Goal: Task Accomplishment & Management: Complete application form

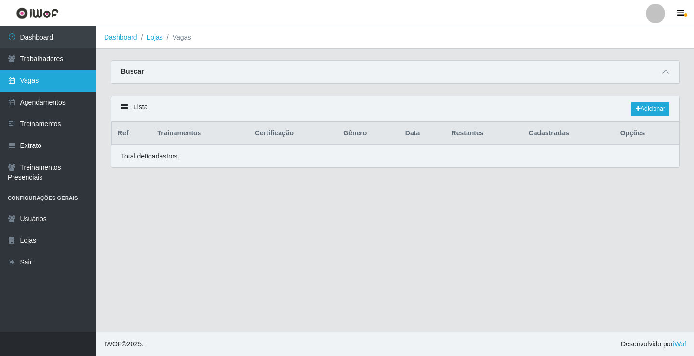
click at [64, 75] on link "Vagas" at bounding box center [48, 81] width 96 height 22
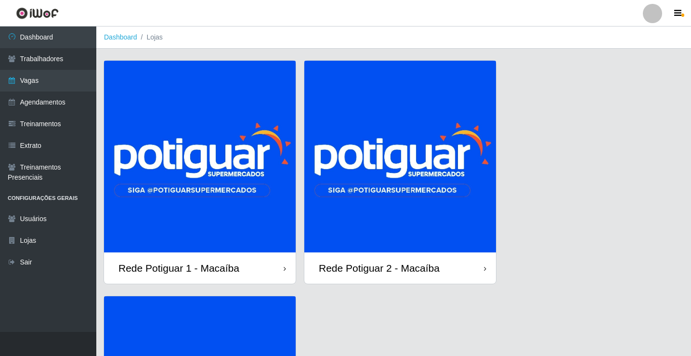
click at [256, 200] on img at bounding box center [200, 157] width 192 height 192
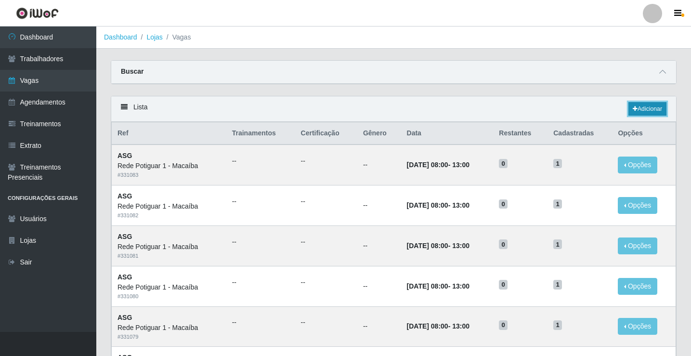
click at [651, 108] on link "Adicionar" at bounding box center [648, 108] width 38 height 13
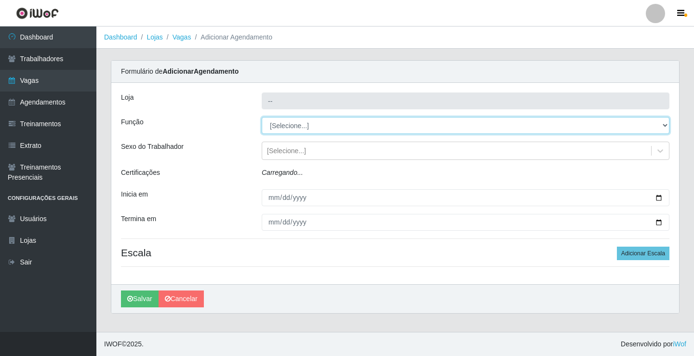
click at [313, 128] on select "[Selecione...] ASG ASG + ASG ++ Balconista Embalador Repositor Repositor + Repo…" at bounding box center [466, 125] width 408 height 17
type input "Rede Potiguar 1 - Macaíba"
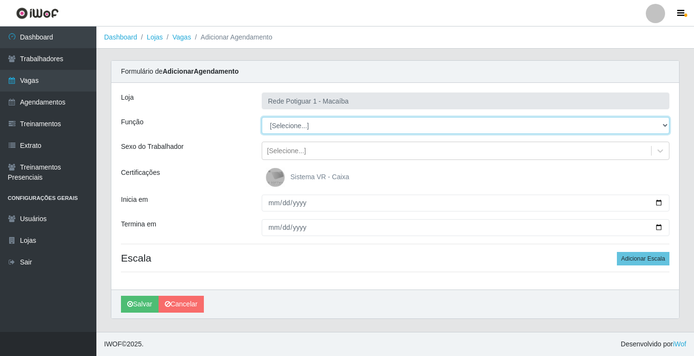
select select "16"
click at [262, 117] on select "[Selecione...] ASG ASG + ASG ++ Balconista Embalador Repositor Repositor + Repo…" at bounding box center [466, 125] width 408 height 17
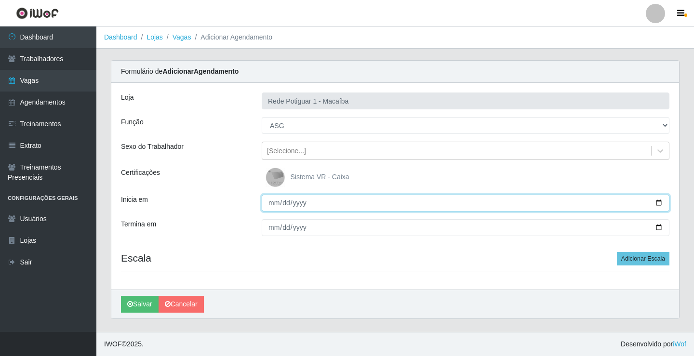
click at [273, 202] on input "Inicia em" at bounding box center [466, 203] width 408 height 17
type input "[DATE]"
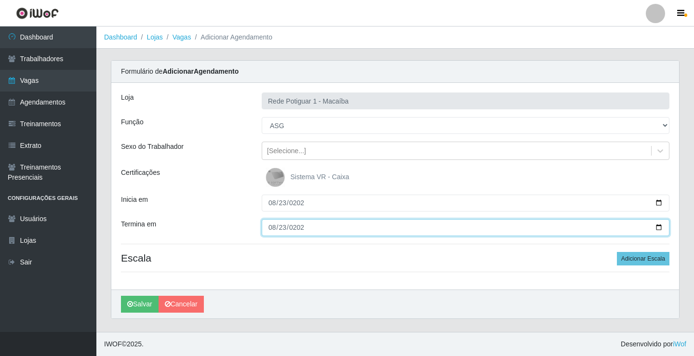
type input "[DATE]"
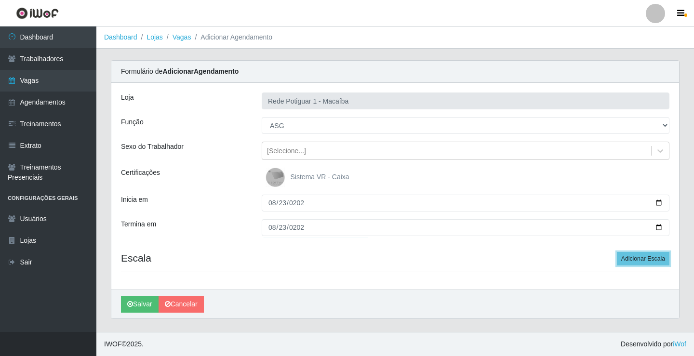
click at [617, 252] on button "Adicionar Escala" at bounding box center [643, 258] width 53 height 13
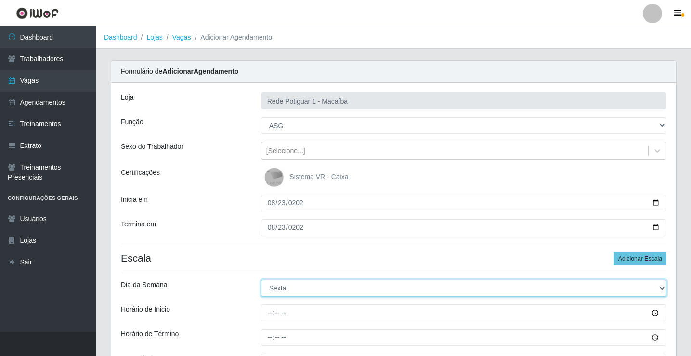
select select "6"
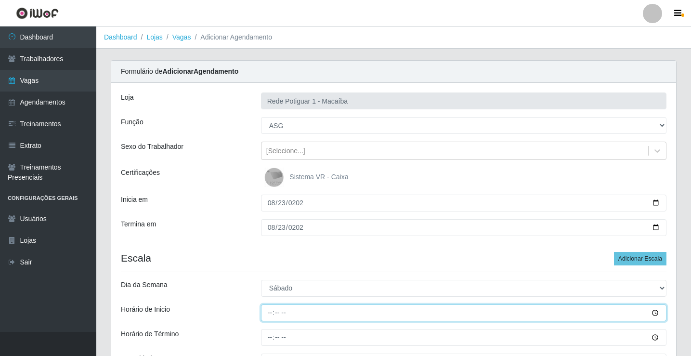
type input "07:00"
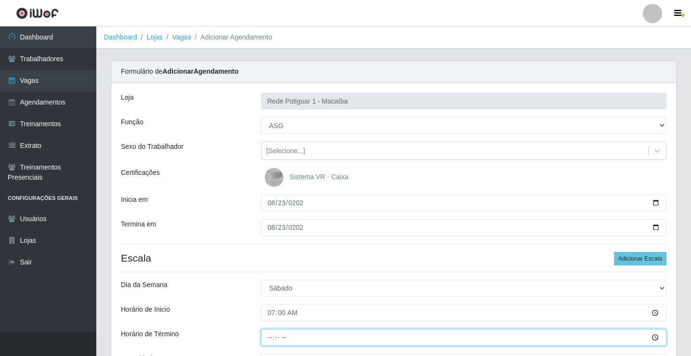
type input "13:00"
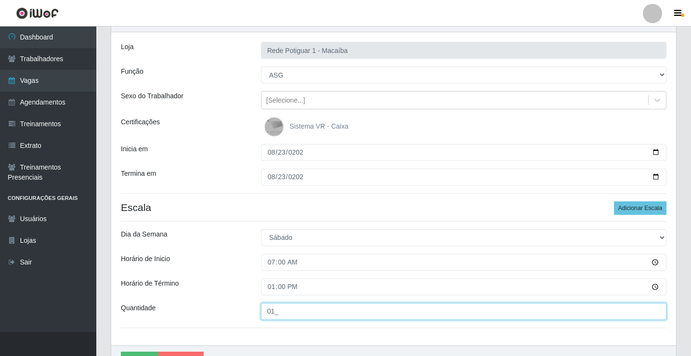
scroll to position [105, 0]
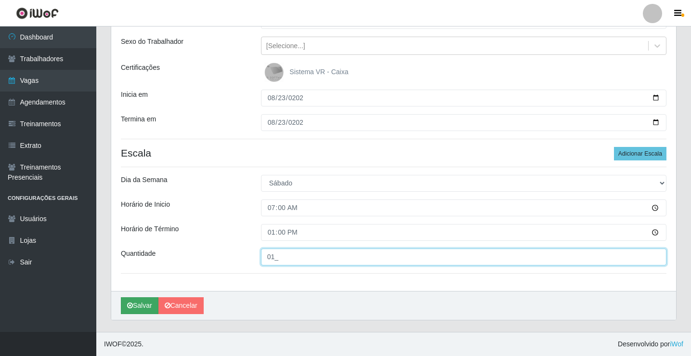
type input "01_"
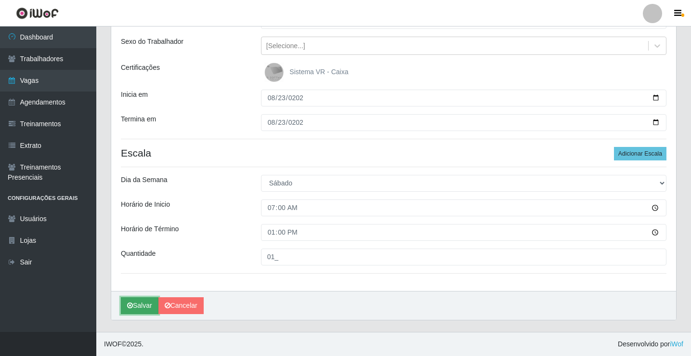
click at [140, 304] on button "Salvar" at bounding box center [140, 305] width 38 height 17
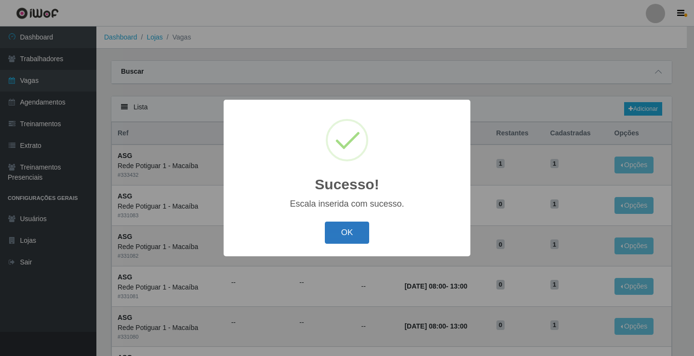
click at [359, 229] on button "OK" at bounding box center [347, 233] width 45 height 23
